Goal: Transaction & Acquisition: Purchase product/service

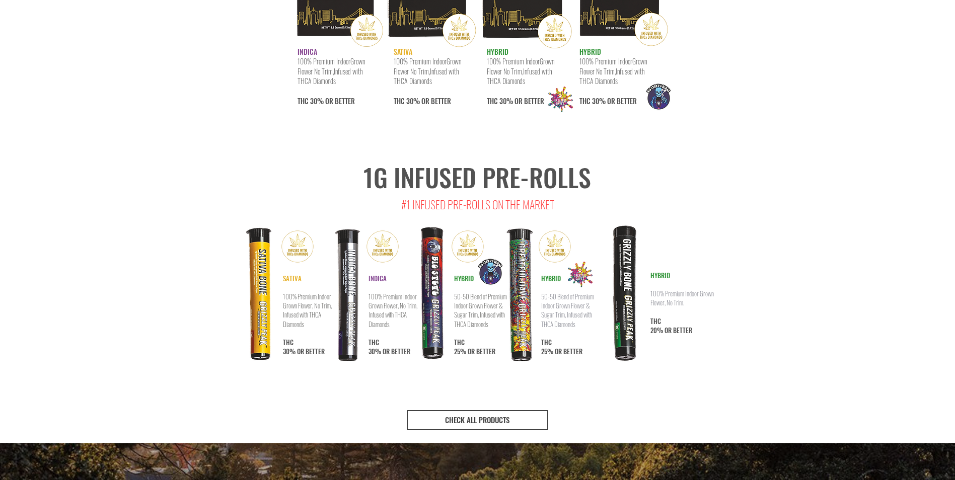
scroll to position [1691, 0]
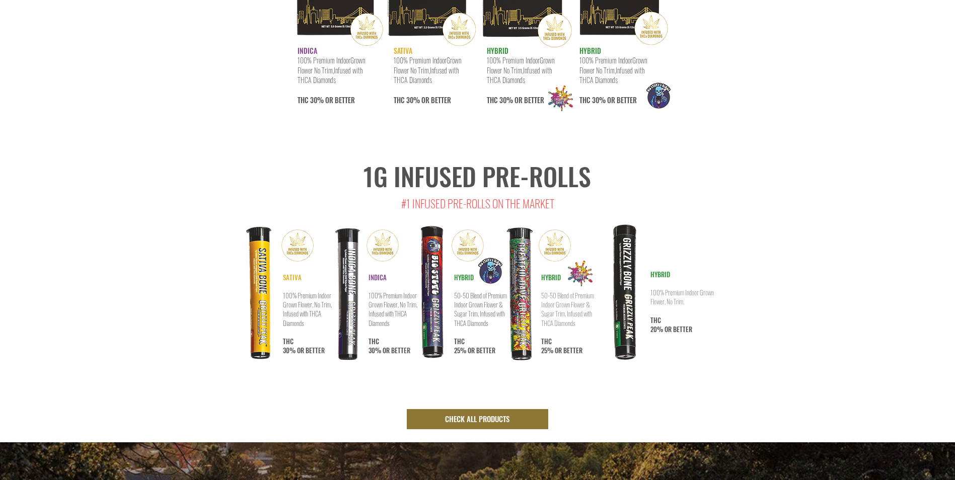
click at [453, 414] on span "CHECK ALL PRODUCTS" at bounding box center [477, 419] width 64 height 11
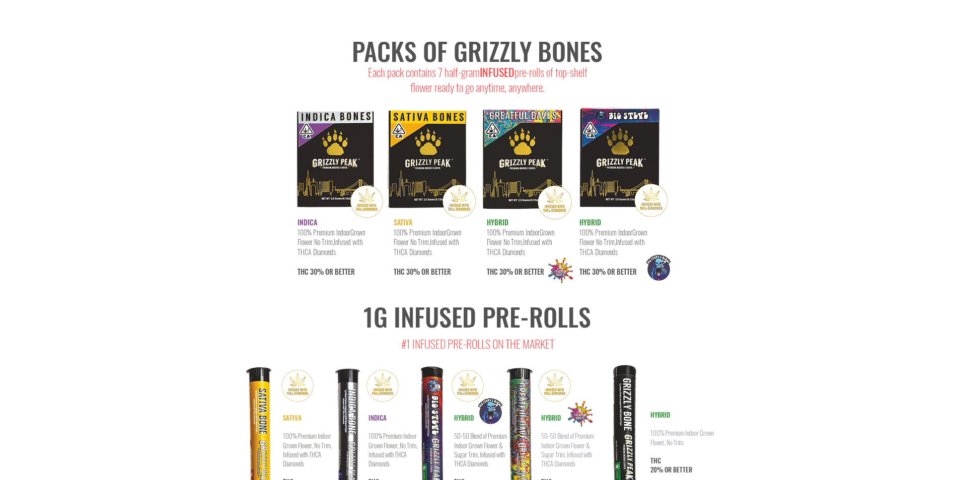
scroll to position [5032, 0]
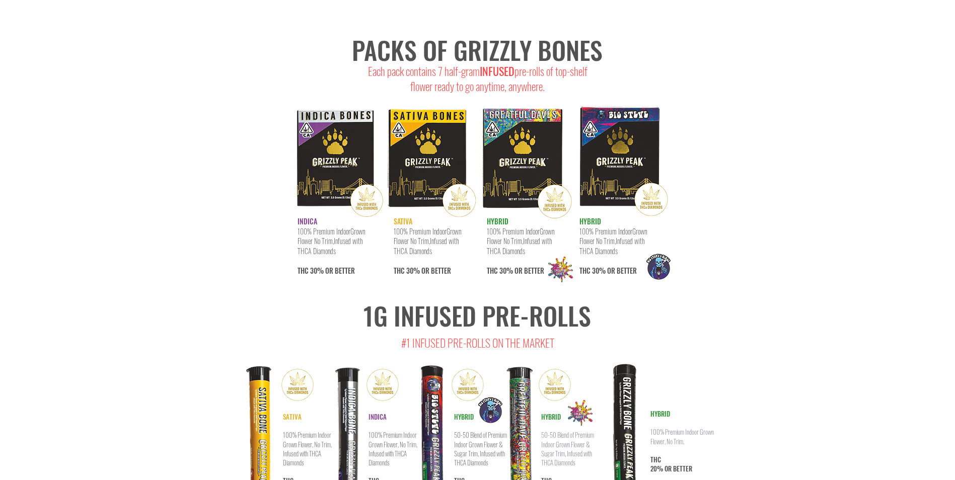
click at [422, 375] on img at bounding box center [432, 432] width 62 height 143
click at [469, 388] on img at bounding box center [490, 410] width 44 height 44
click at [772, 425] on div at bounding box center [477, 410] width 955 height 250
click at [459, 361] on img at bounding box center [432, 432] width 62 height 143
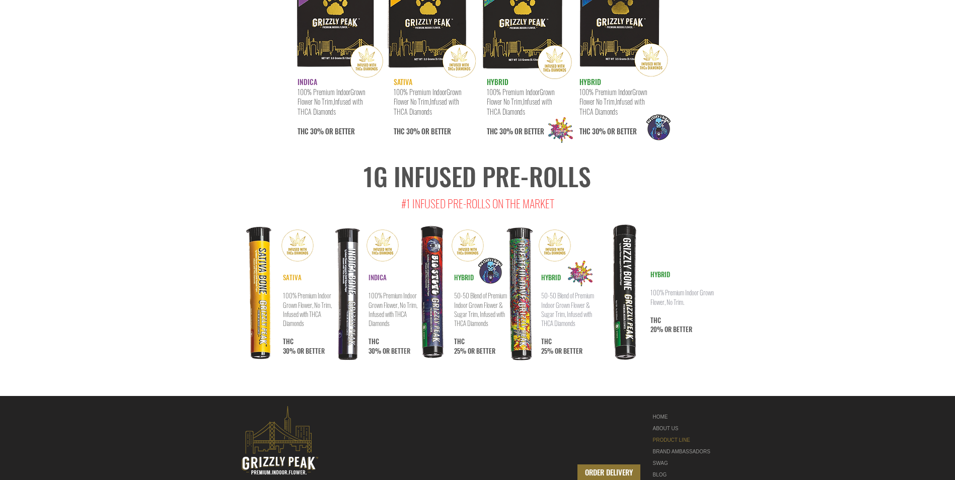
scroll to position [5170, 0]
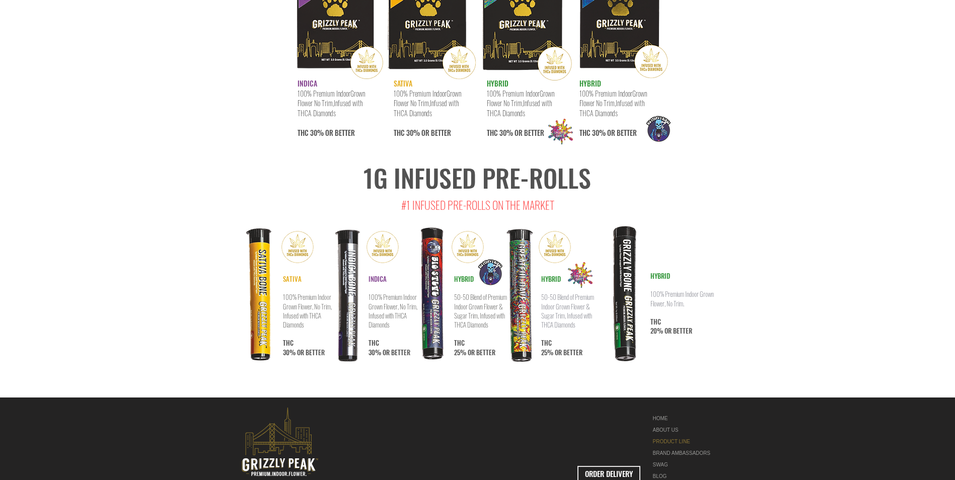
click at [607, 468] on span "ORDER DELIVERY" at bounding box center [609, 473] width 48 height 11
click at [270, 224] on img at bounding box center [262, 295] width 62 height 143
click at [290, 224] on img at bounding box center [262, 295] width 62 height 143
click at [384, 274] on span "INDICA" at bounding box center [377, 279] width 18 height 10
drag, startPoint x: 384, startPoint y: 216, endPoint x: 383, endPoint y: 227, distance: 11.6
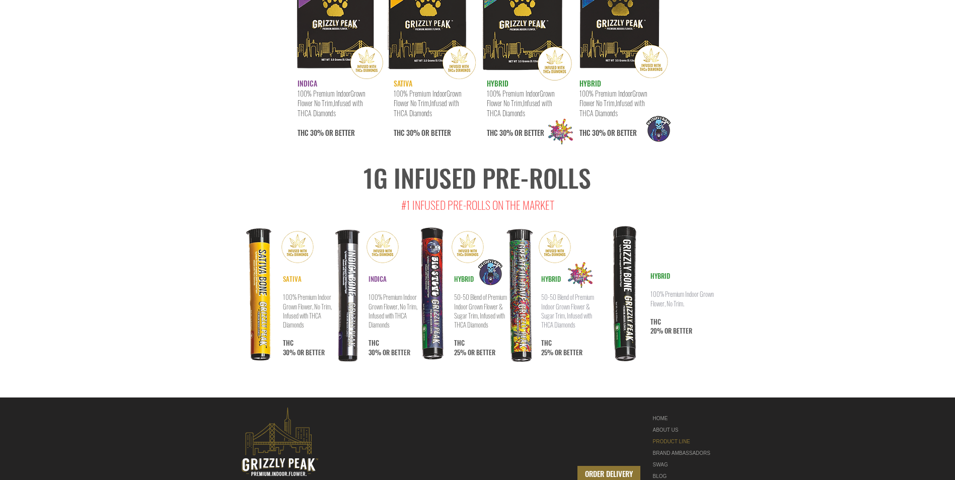
click at [383, 292] on span "100% Premium Indoor Grown Flower, No Trim, Infused with THCA Diamonds" at bounding box center [392, 311] width 49 height 38
click at [380, 292] on span "100% Premium Indoor Grown Flower, No Trim, Infused with THCA Diamonds" at bounding box center [392, 311] width 49 height 38
click at [382, 292] on span "100% Premium Indoor Grown Flower, No Trim, Infused with THCA Diamonds" at bounding box center [392, 311] width 49 height 38
click at [379, 317] on div at bounding box center [477, 272] width 955 height 250
click at [676, 447] on div "BRAND AMBASSADORS" at bounding box center [684, 453] width 63 height 12
